Goal: Task Accomplishment & Management: Use online tool/utility

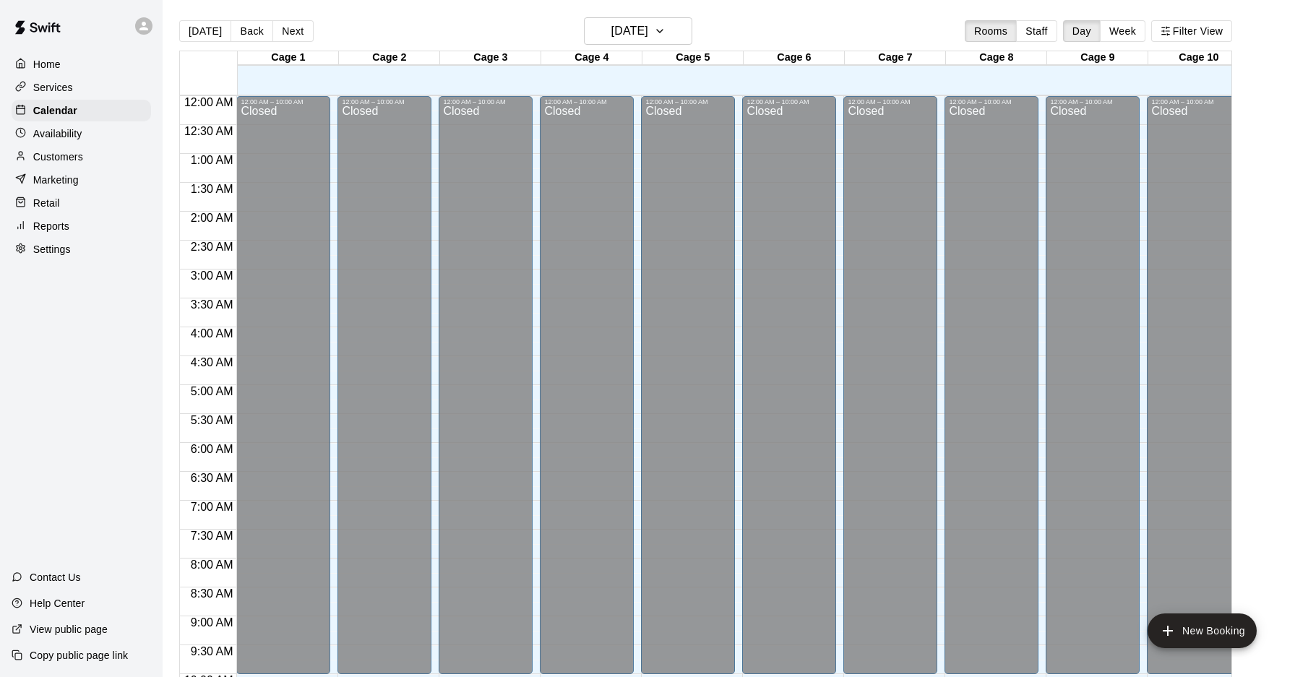
scroll to position [746, 0]
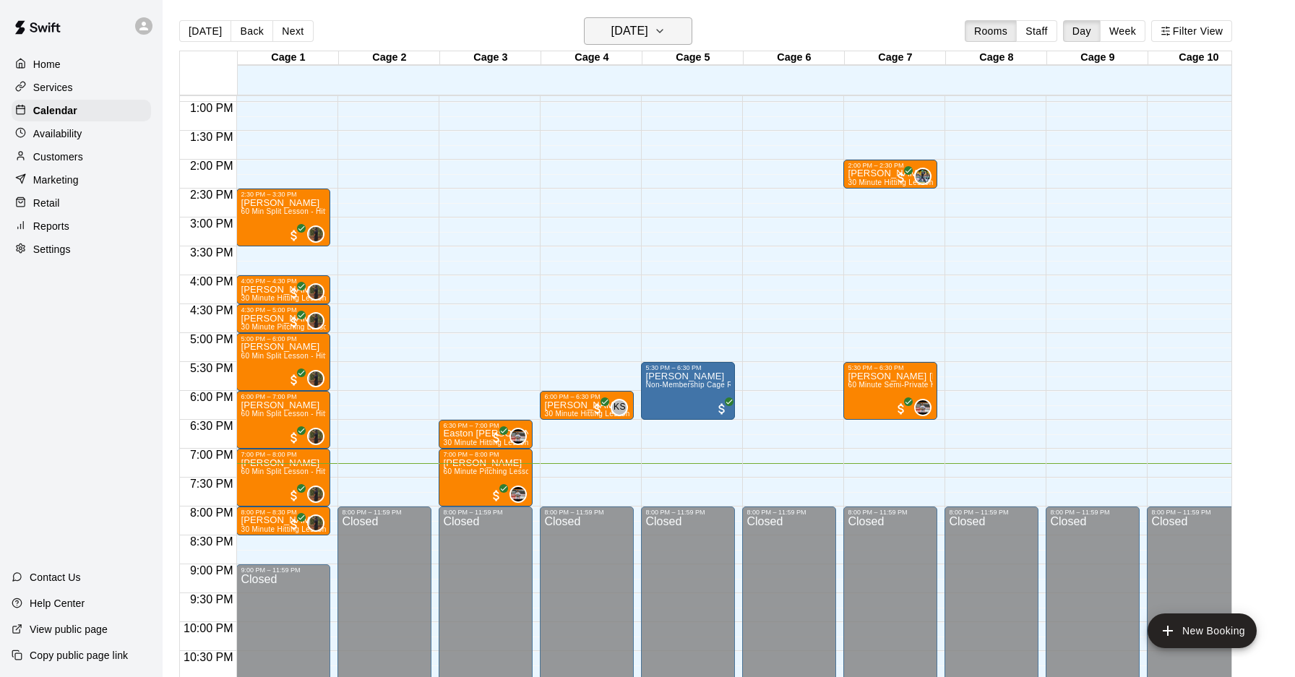
click at [666, 36] on icon "button" at bounding box center [660, 30] width 12 height 17
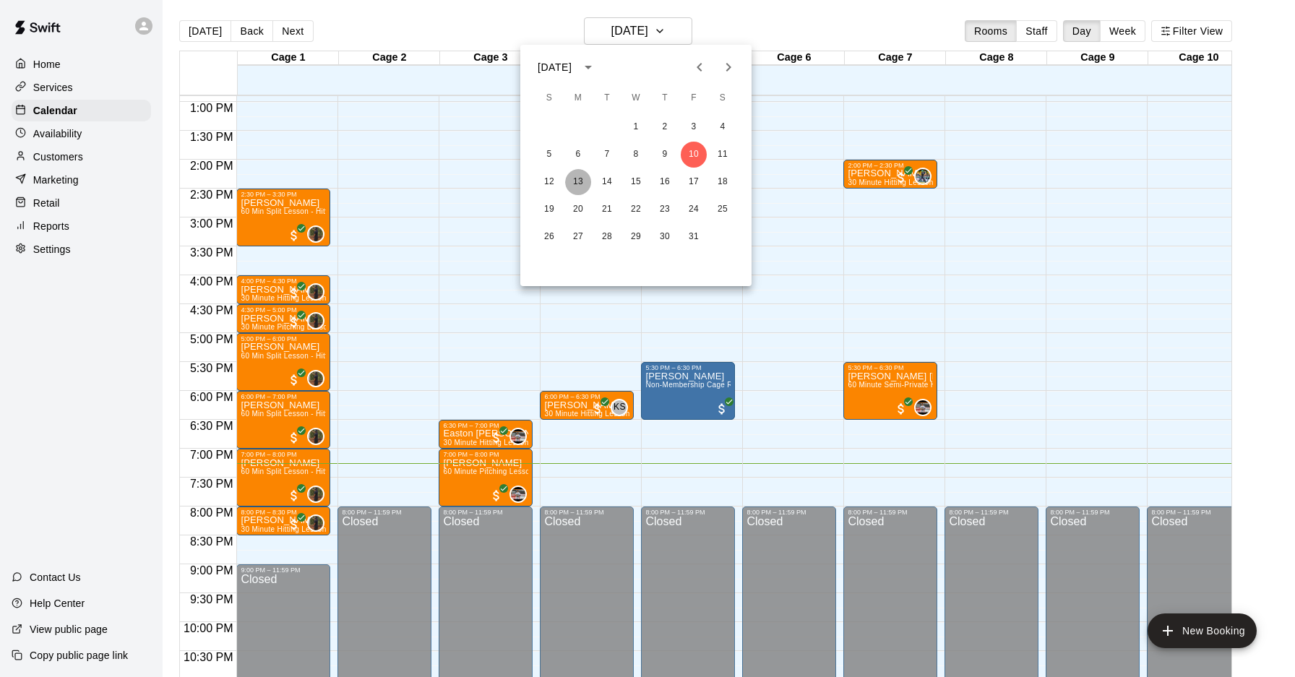
click at [576, 183] on button "13" at bounding box center [578, 182] width 26 height 26
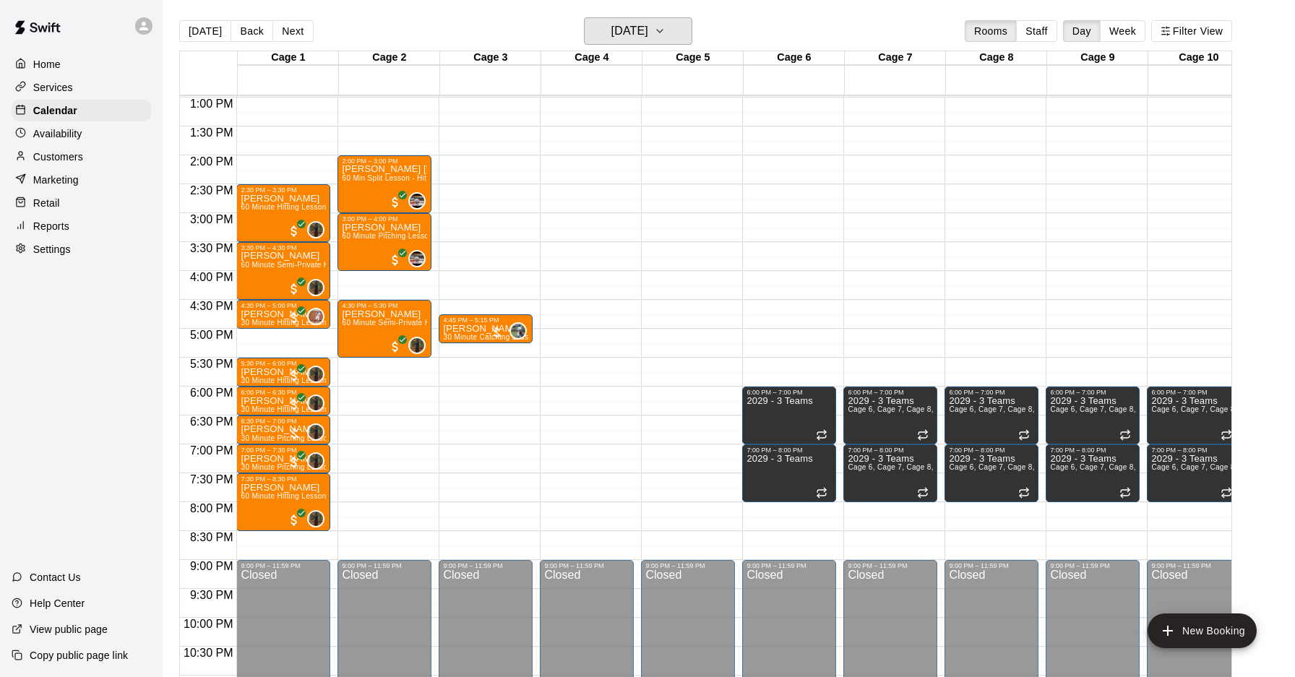
scroll to position [754, 0]
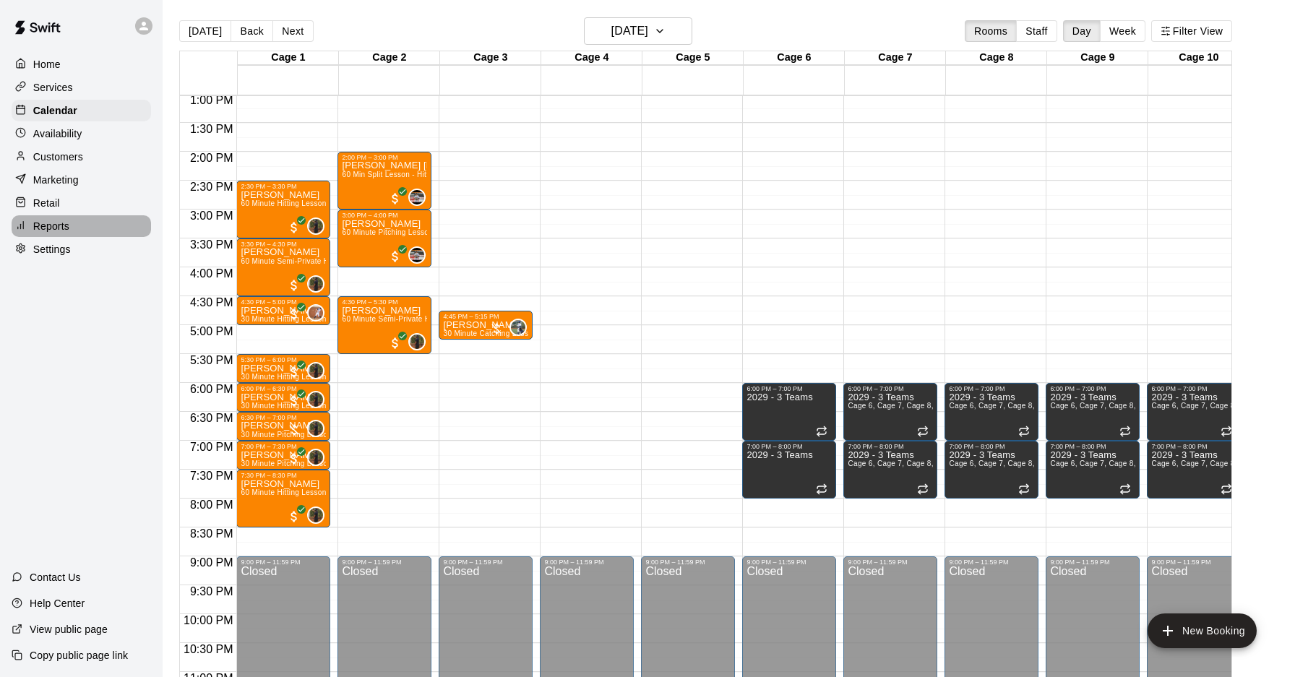
click at [59, 222] on p "Reports" at bounding box center [51, 226] width 36 height 14
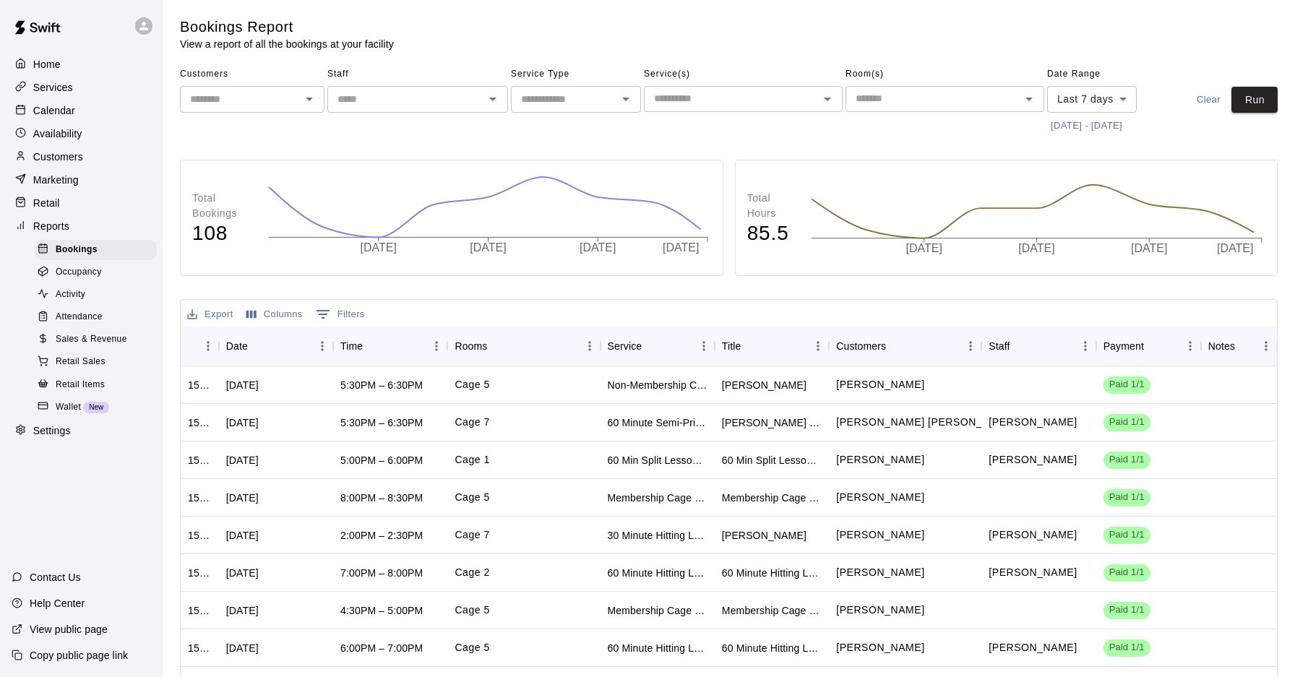
scroll to position [1, 0]
click at [91, 343] on span "Sales & Revenue" at bounding box center [92, 340] width 72 height 14
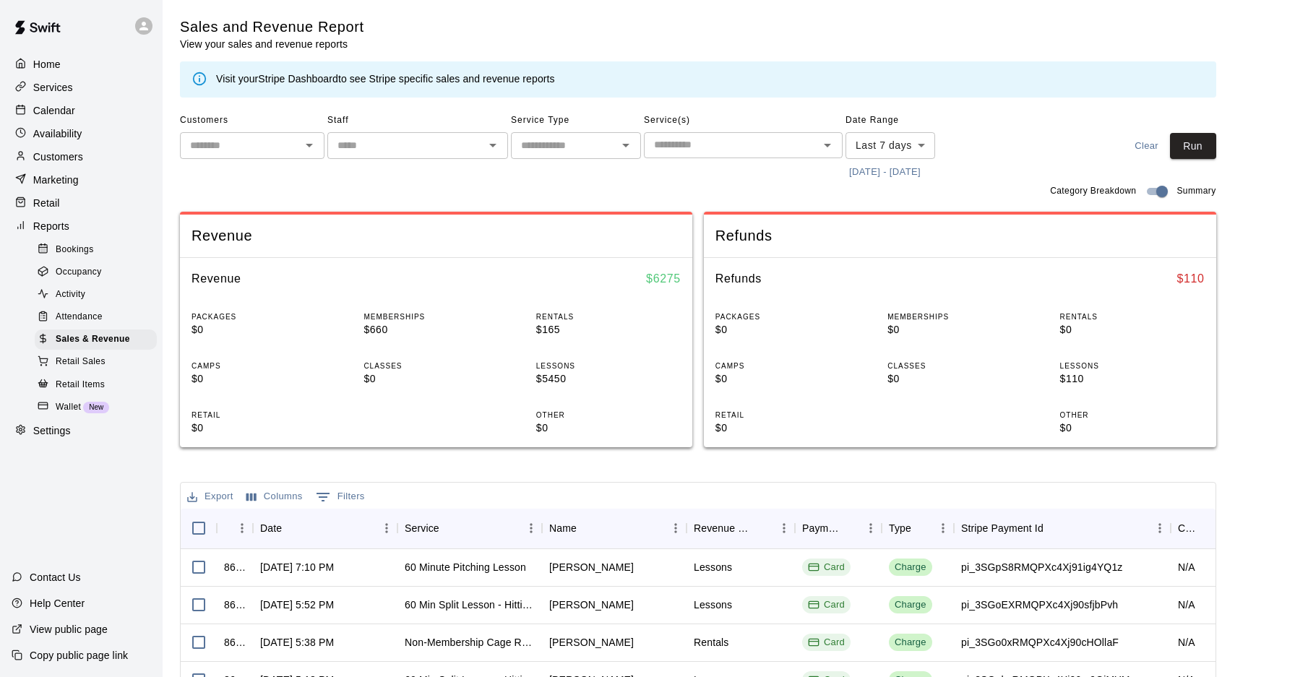
click at [903, 150] on body "Home Services Calendar Availability Customers Marketing Retail Reports Bookings…" at bounding box center [647, 497] width 1295 height 994
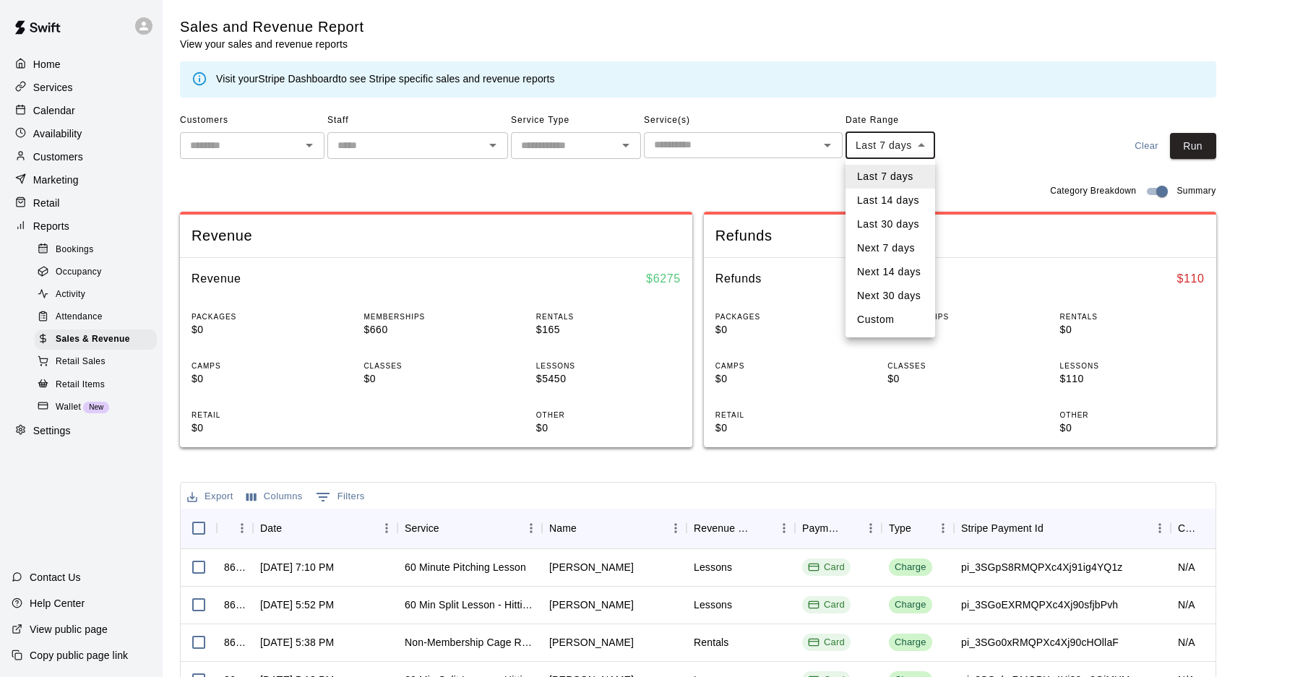
click at [901, 319] on li "Custom" at bounding box center [891, 320] width 90 height 24
type input "******"
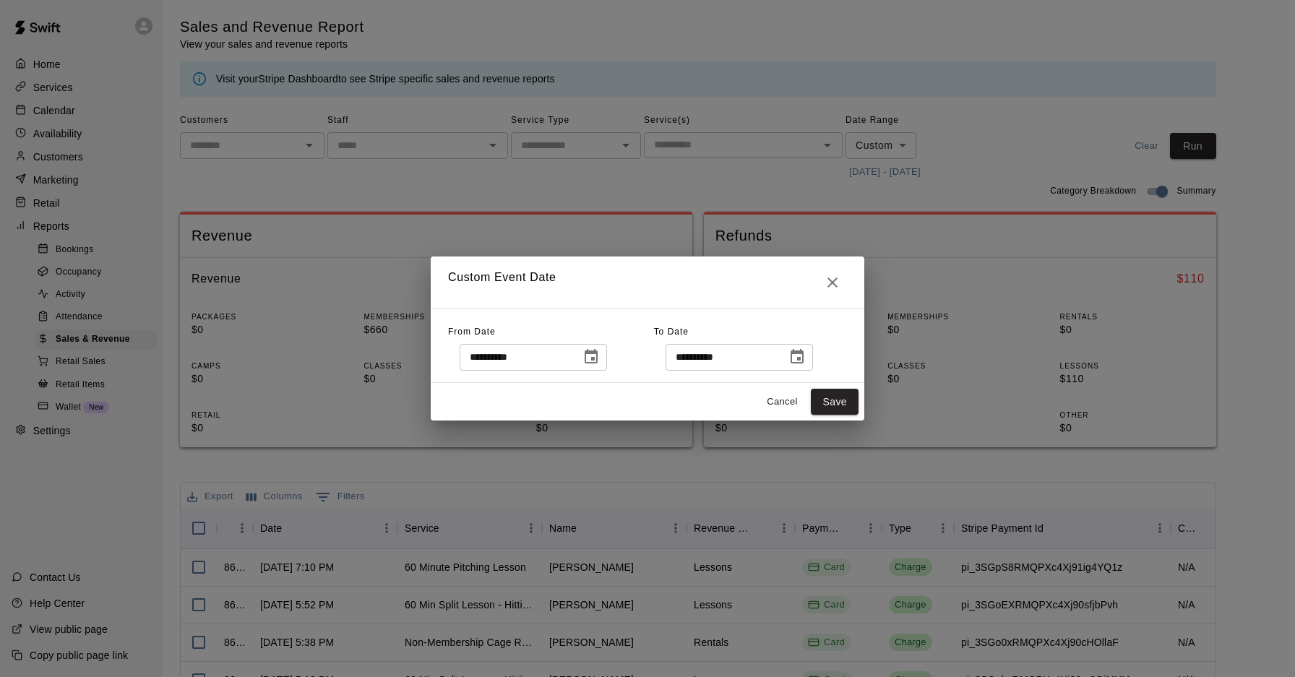
click at [595, 359] on icon "Choose date, selected date is Oct 3, 2025" at bounding box center [591, 356] width 17 height 17
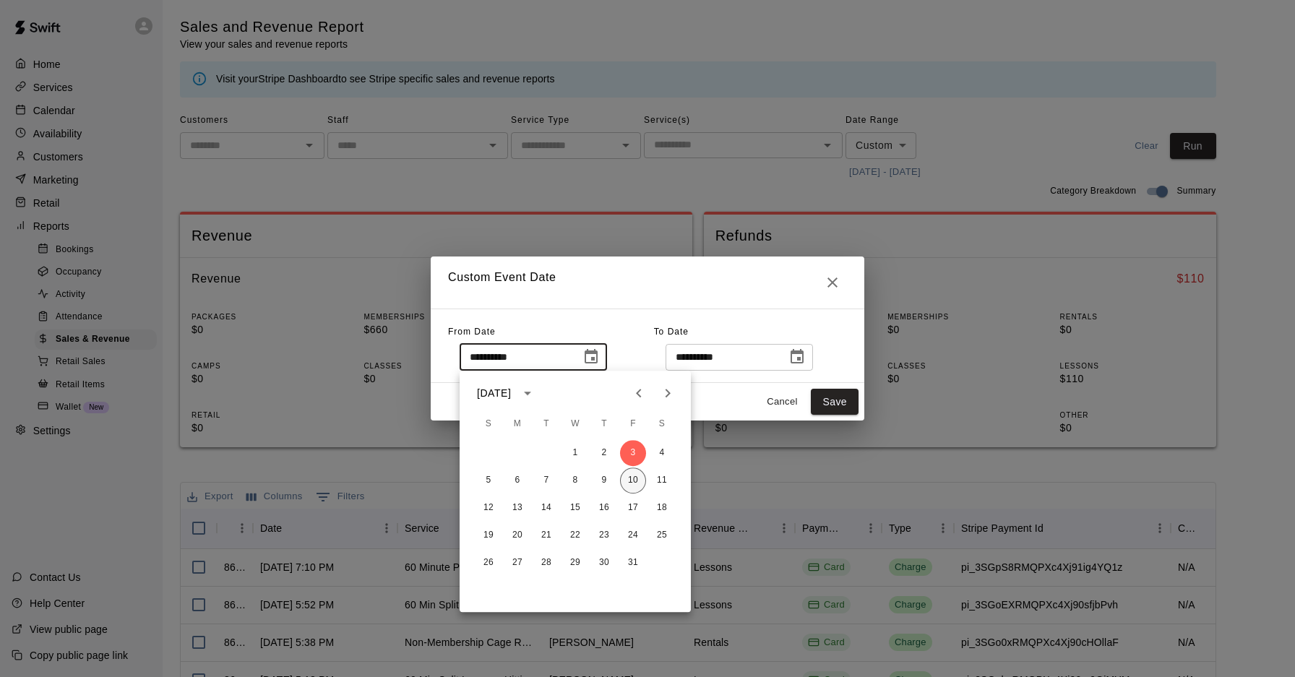
click at [631, 481] on button "10" at bounding box center [633, 481] width 26 height 26
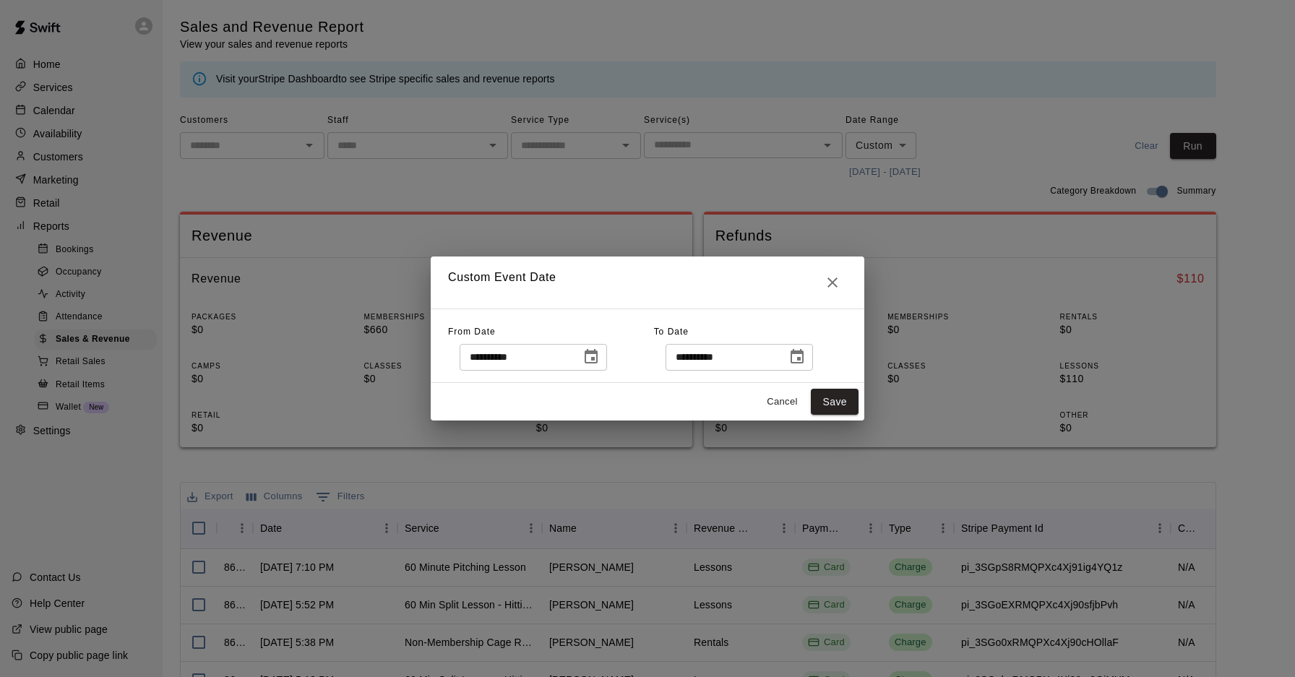
type input "**********"
click at [839, 403] on button "Save" at bounding box center [835, 402] width 48 height 27
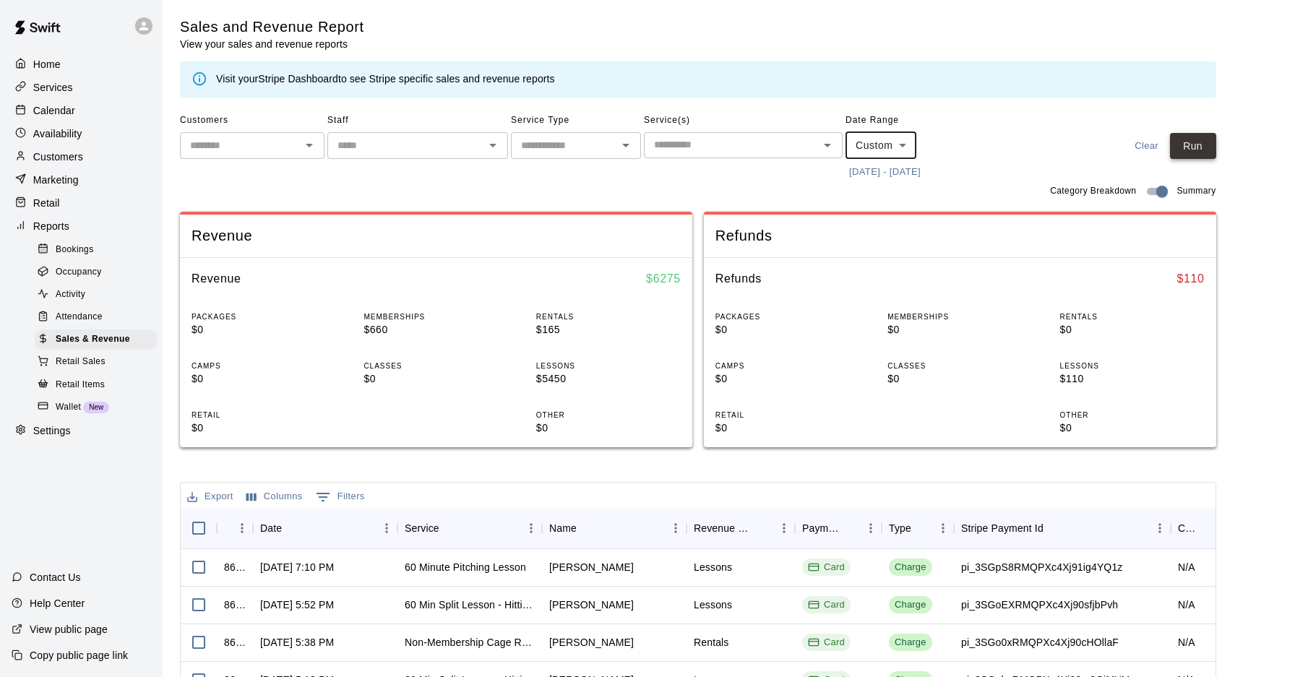
click at [1209, 146] on button "Run" at bounding box center [1193, 146] width 46 height 27
click at [52, 115] on p "Calendar" at bounding box center [54, 110] width 42 height 14
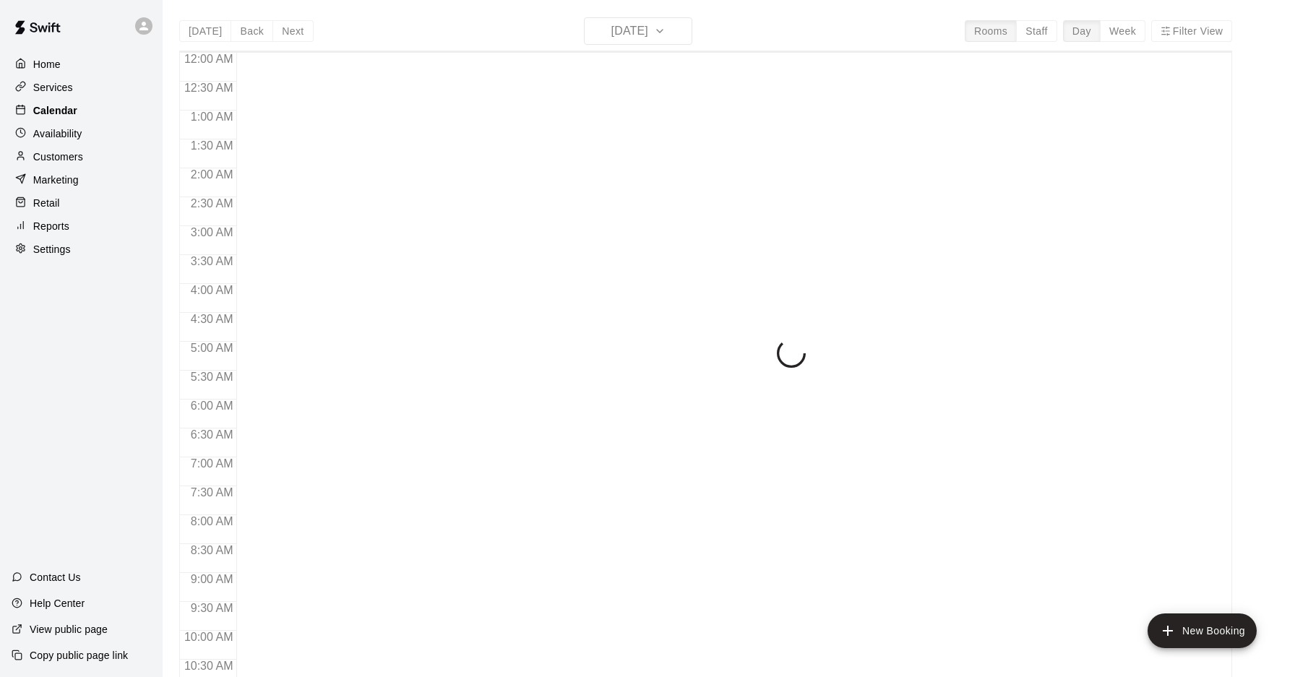
scroll to position [746, 0]
